Goal: Obtain resource: Download file/media

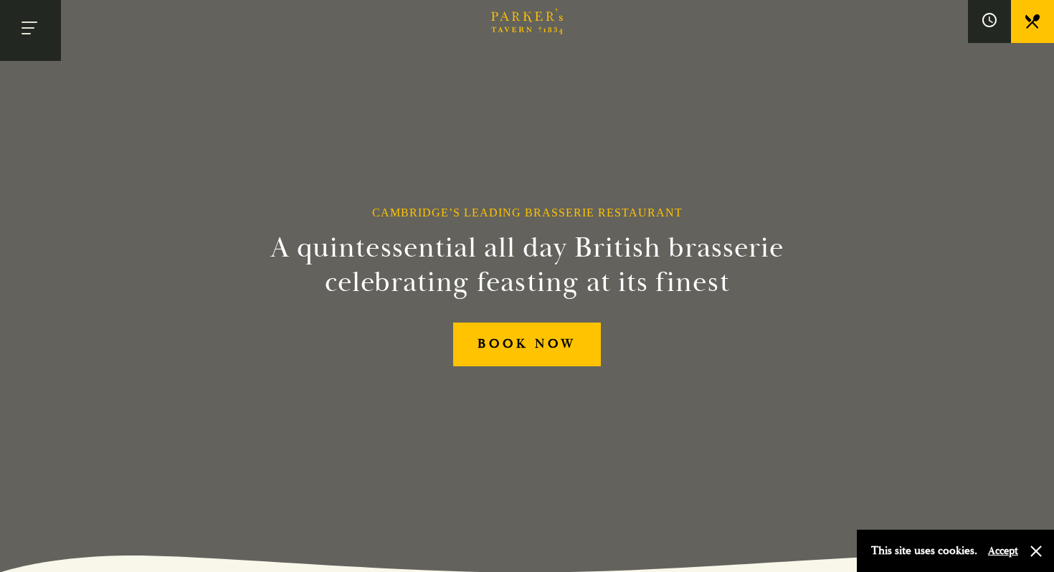
click at [45, 30] on button "Toggle navigation" at bounding box center [30, 30] width 61 height 61
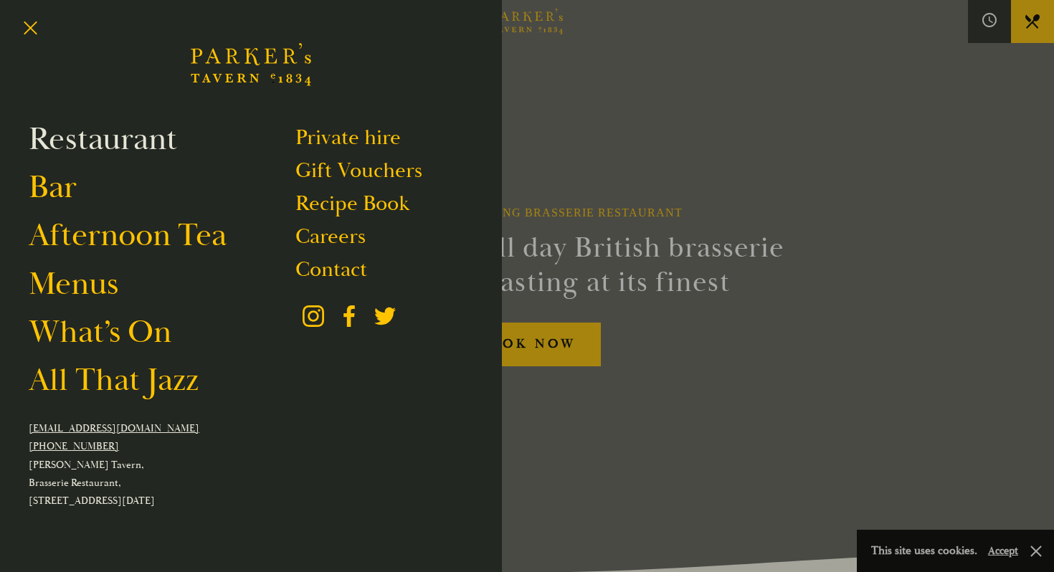
click at [83, 147] on link "Restaurant" at bounding box center [103, 139] width 148 height 40
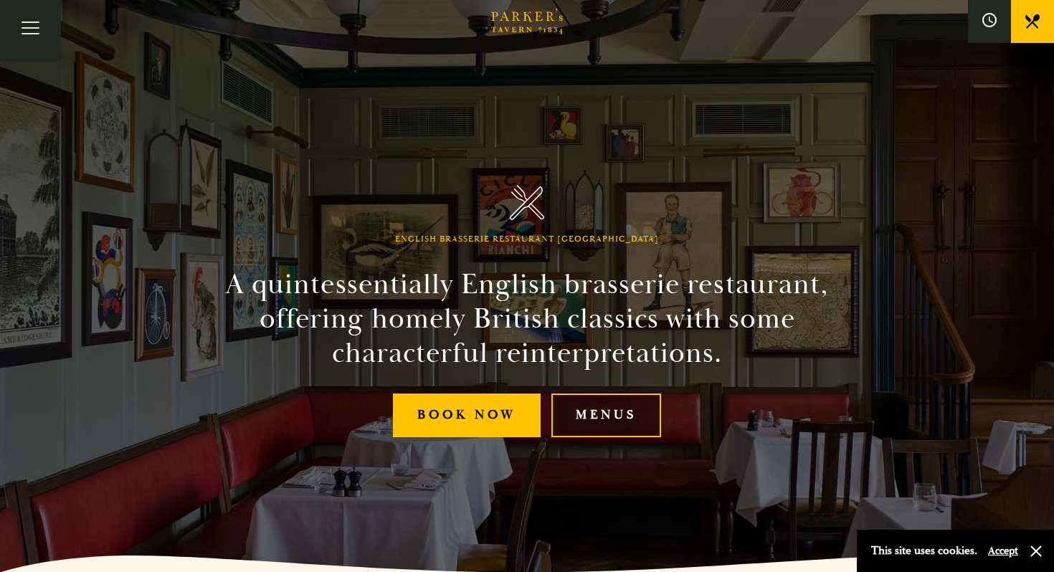
click at [586, 413] on link "Menus" at bounding box center [606, 415] width 110 height 44
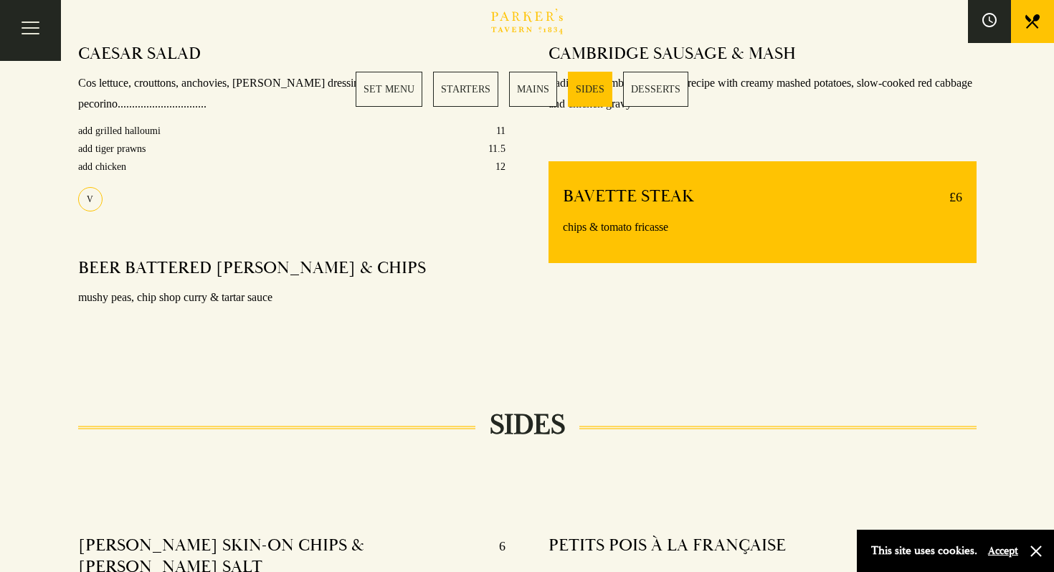
scroll to position [1208, 0]
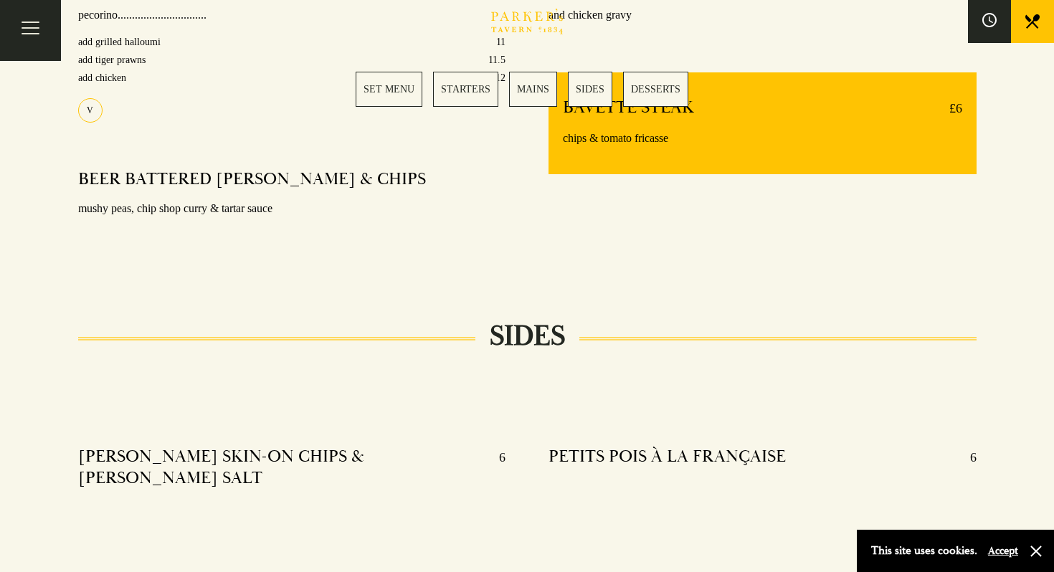
click at [531, 79] on link "MAINS" at bounding box center [533, 89] width 48 height 35
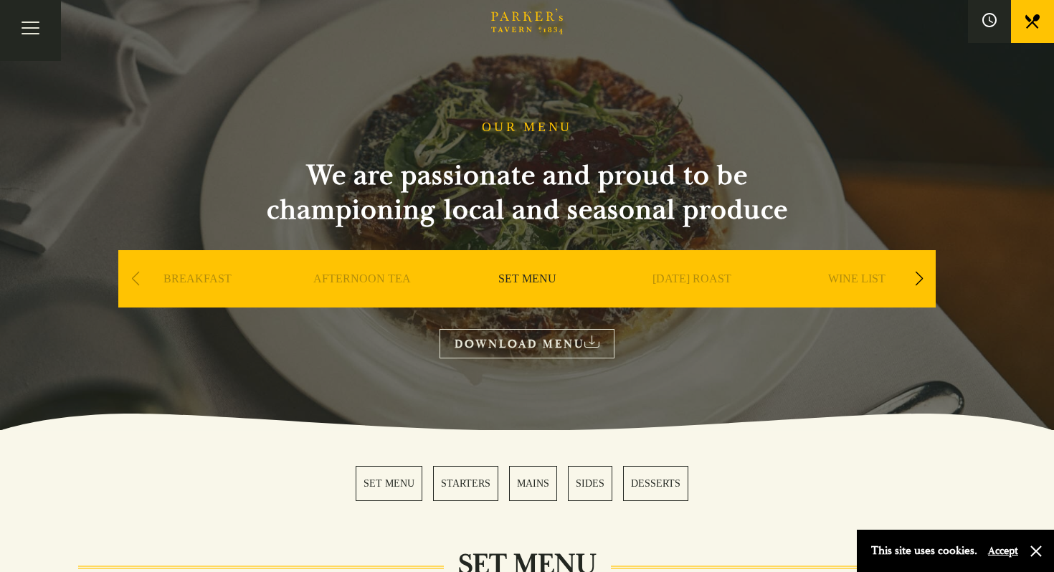
click at [537, 345] on link "DOWNLOAD MENU" at bounding box center [526, 343] width 175 height 29
